Goal: Task Accomplishment & Management: Use online tool/utility

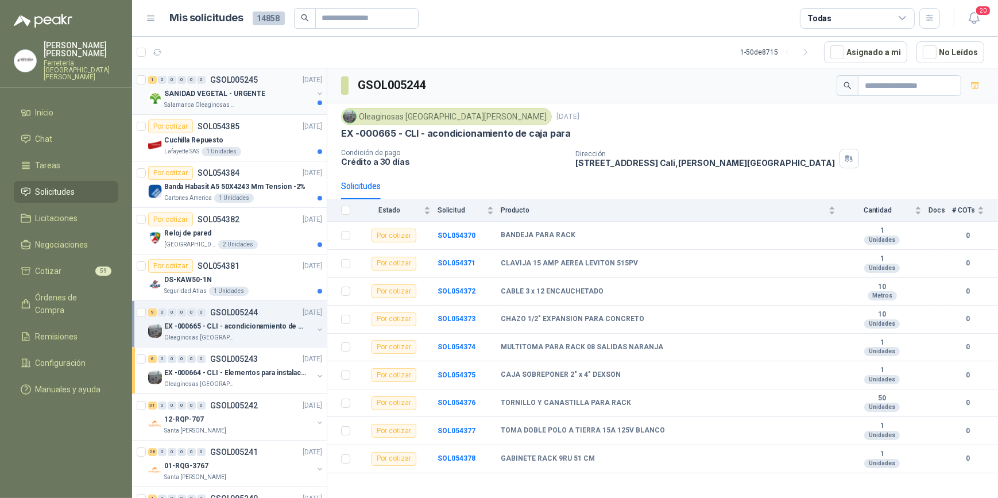
click at [249, 105] on div "Salamanca Oleaginosas SAS" at bounding box center [238, 104] width 149 height 9
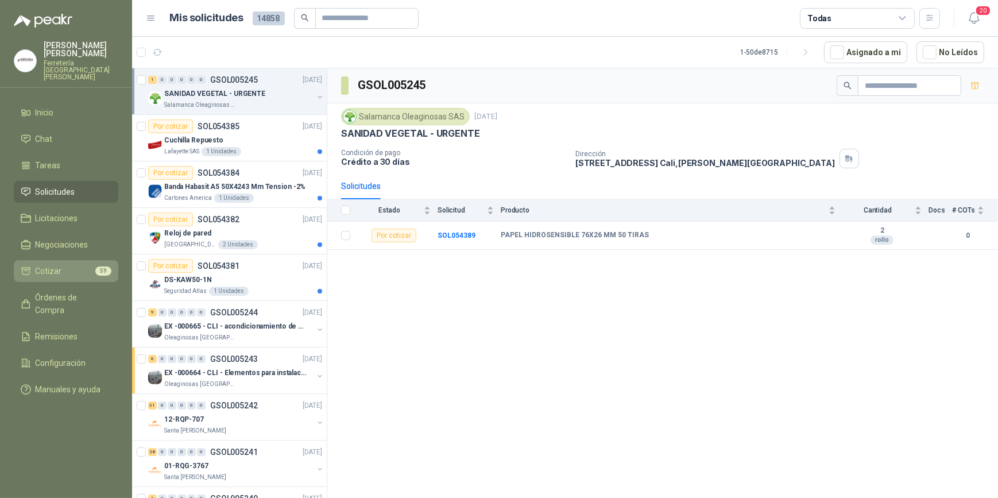
click at [66, 266] on li "Cotizar 59" at bounding box center [66, 271] width 91 height 13
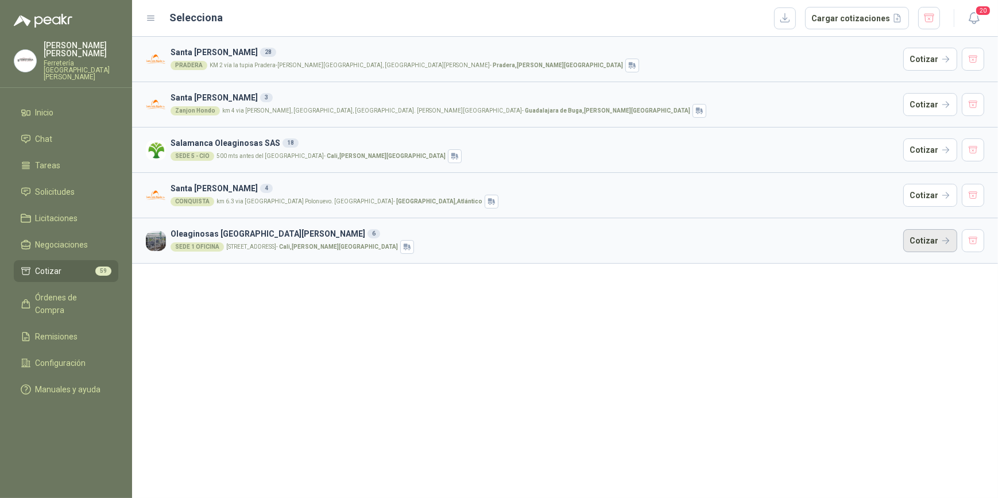
click at [931, 242] on button "Cotizar" at bounding box center [930, 240] width 54 height 23
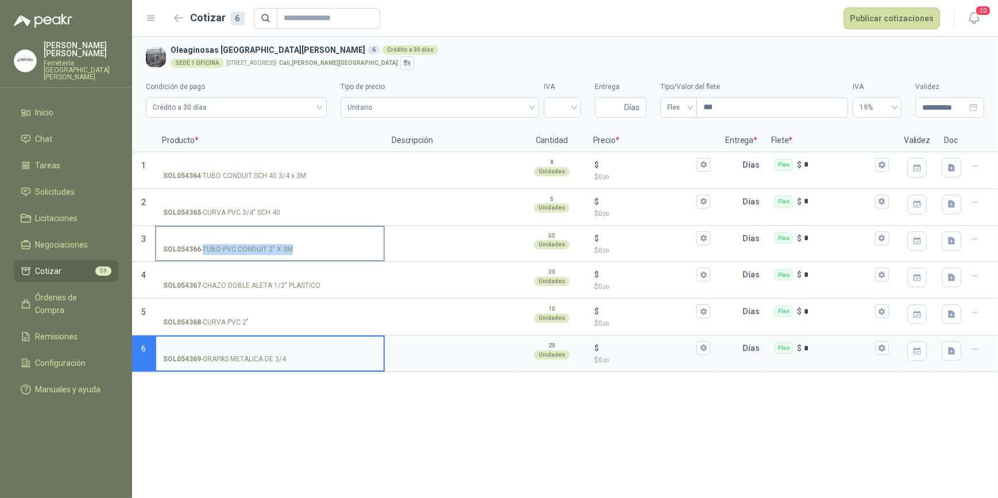
drag, startPoint x: 202, startPoint y: 247, endPoint x: 290, endPoint y: 252, distance: 88.0
click at [290, 252] on p "SOL054366 - TUBO PVC CONDUIT 2" X 3M" at bounding box center [228, 249] width 130 height 11
drag, startPoint x: 290, startPoint y: 252, endPoint x: 262, endPoint y: 252, distance: 28.1
copy p "TUBO PVC CONDUIT 2" X 3M"
